Goal: Transaction & Acquisition: Book appointment/travel/reservation

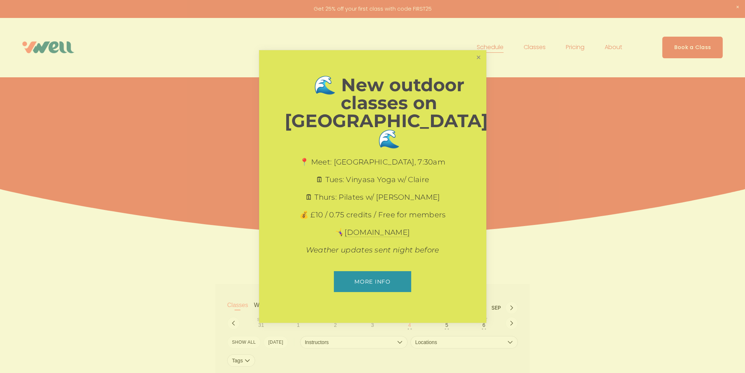
click at [474, 64] on link "Close" at bounding box center [478, 57] width 13 height 13
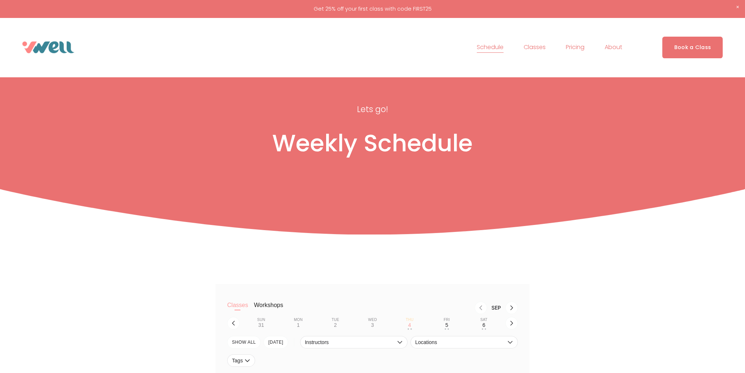
click at [698, 52] on link "Book a Class" at bounding box center [692, 48] width 60 height 22
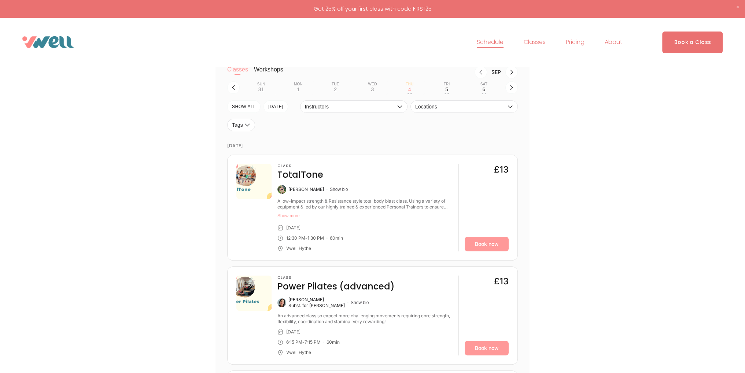
scroll to position [214, 0]
